Goal: Task Accomplishment & Management: Manage account settings

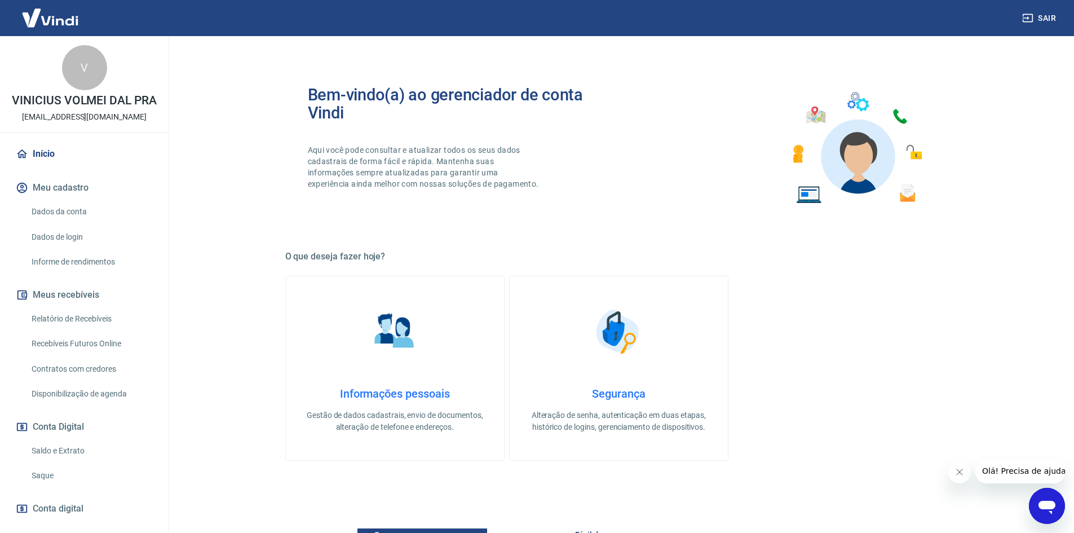
click at [124, 324] on link "Relatório de Recebíveis" at bounding box center [91, 318] width 128 height 23
click at [70, 166] on link "Início" at bounding box center [85, 154] width 142 height 25
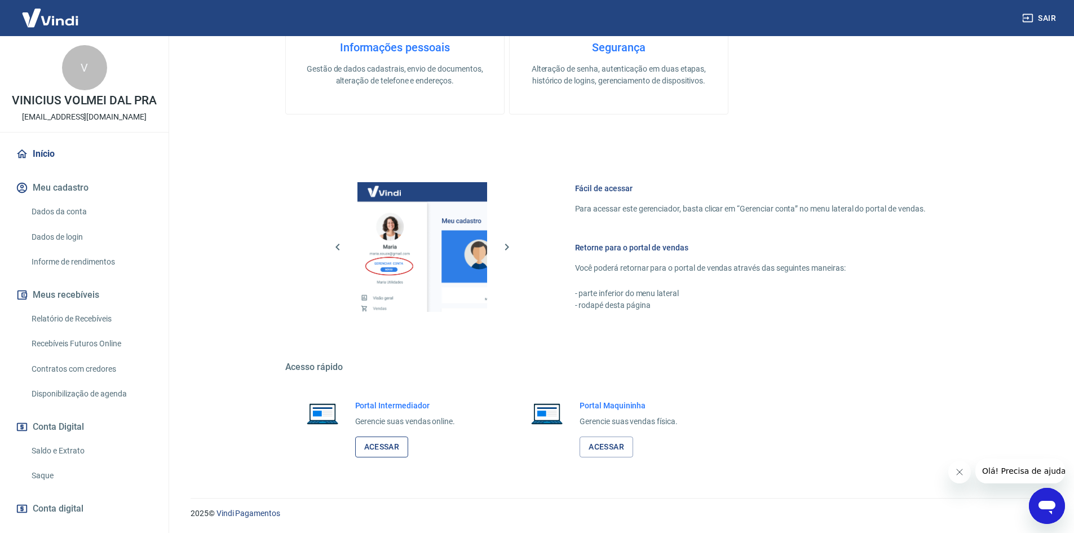
click at [383, 448] on link "Acessar" at bounding box center [382, 446] width 54 height 21
